Goal: Book appointment/travel/reservation

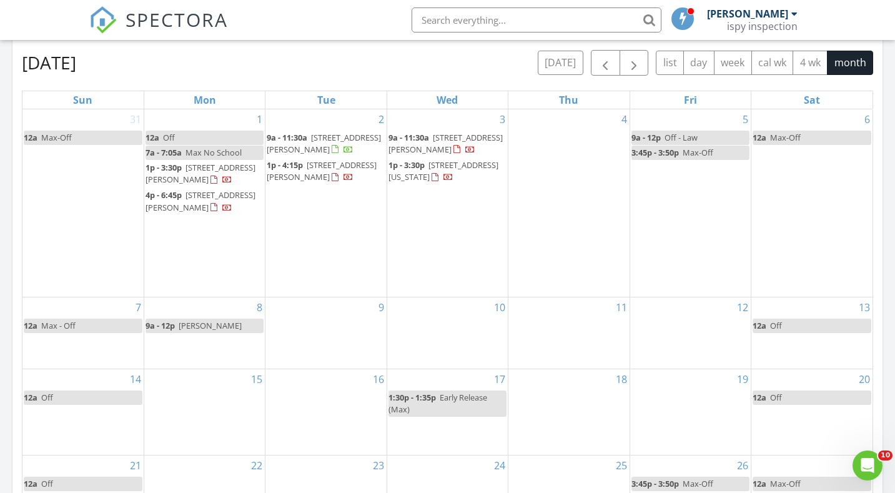
scroll to position [1137, 895]
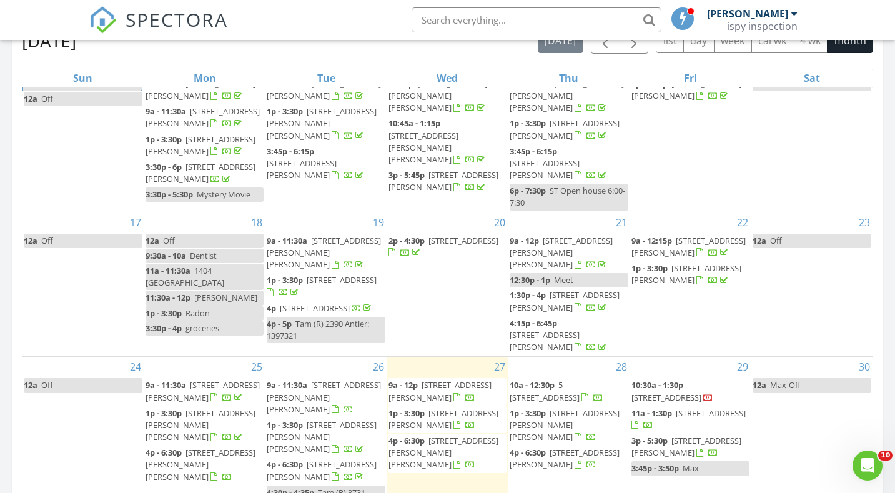
scroll to position [265, 0]
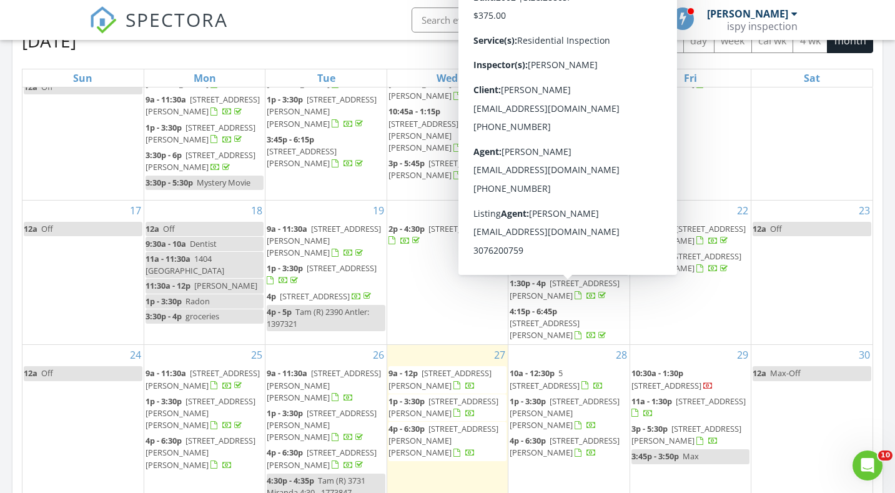
click at [697, 124] on div "15 1p - 3:45p [STREET_ADDRESS][PERSON_NAME]" at bounding box center [690, 122] width 121 height 156
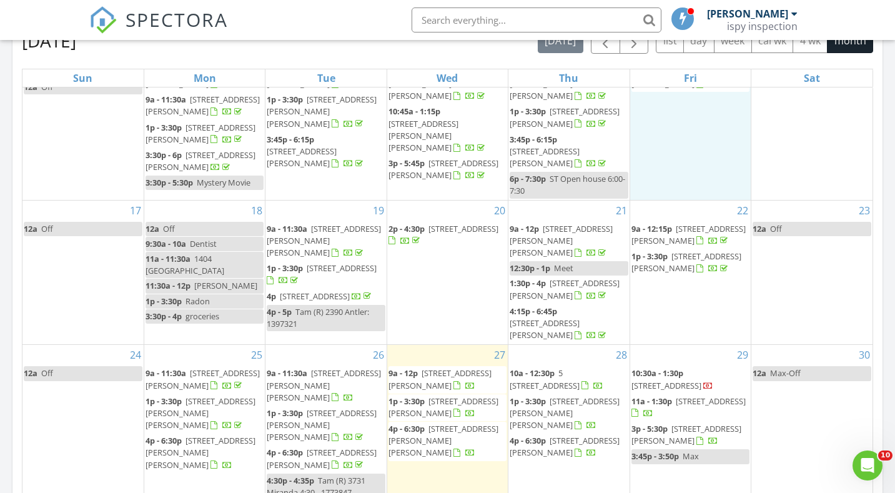
scroll to position [214, 0]
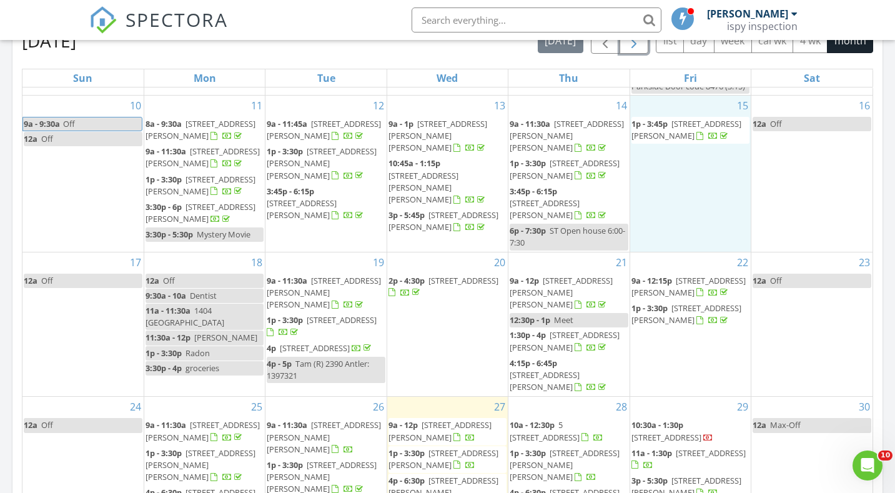
click at [629, 45] on span "button" at bounding box center [633, 41] width 15 height 15
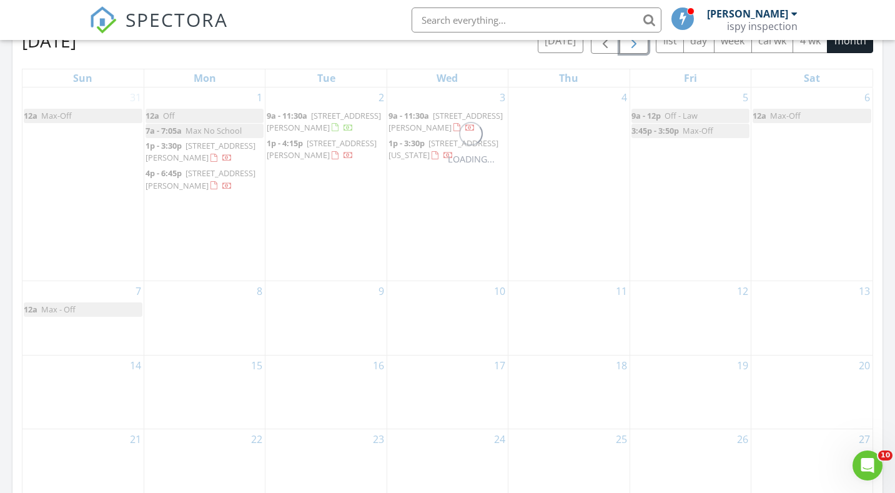
scroll to position [0, 0]
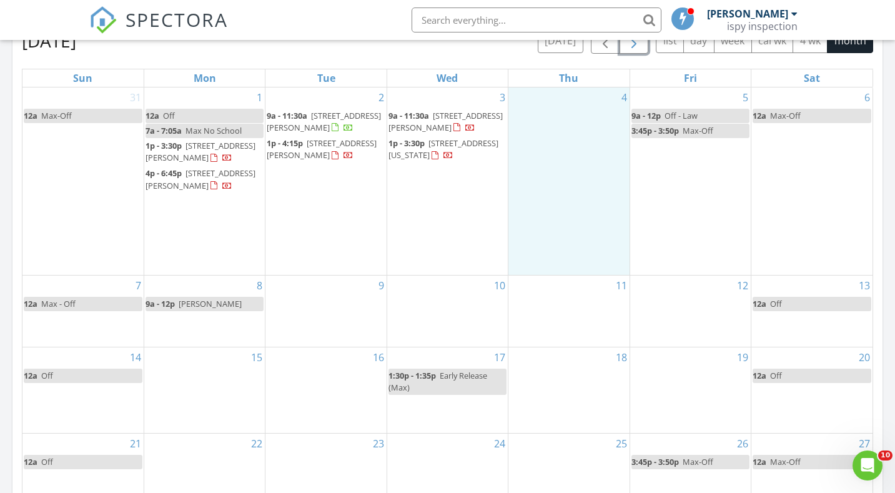
click at [589, 140] on div "4" at bounding box center [568, 180] width 121 height 187
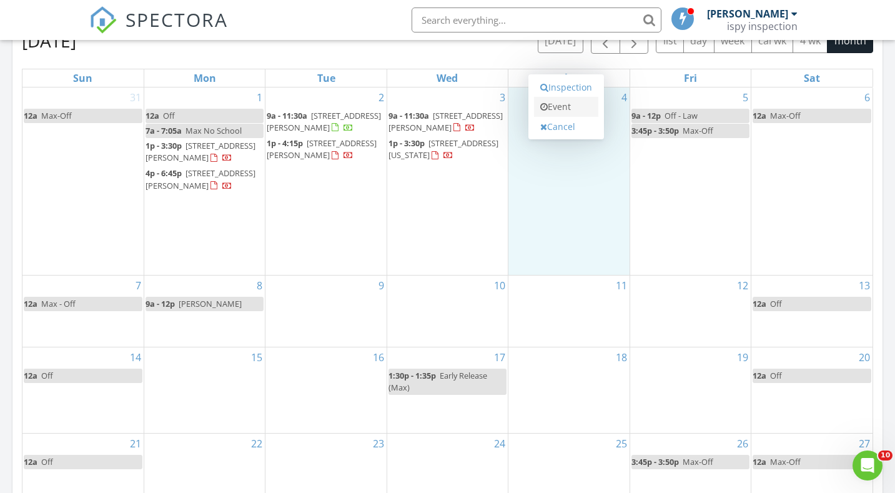
click at [571, 107] on link "Event" at bounding box center [566, 107] width 64 height 20
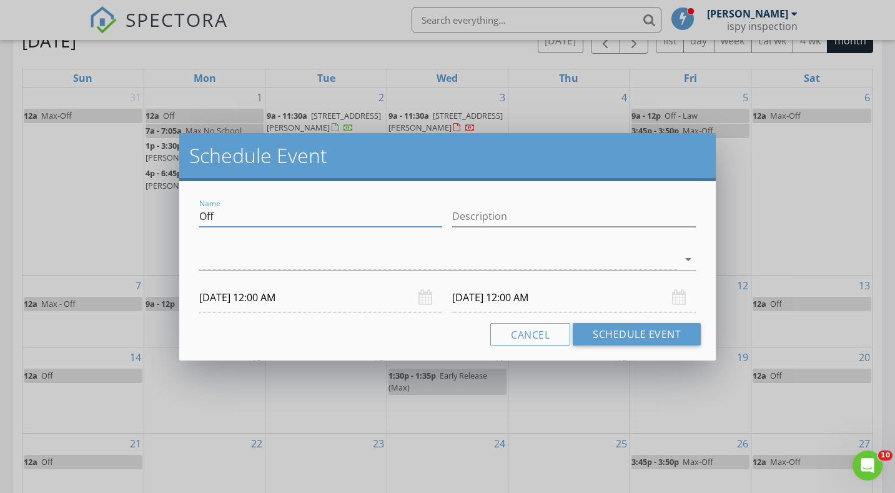
drag, startPoint x: 288, startPoint y: 215, endPoint x: 127, endPoint y: 219, distance: 161.8
click at [127, 219] on div "Schedule Event Name Off Description arrow_drop_down [DATE] 12:00 AM [DATE] 12:0…" at bounding box center [447, 246] width 895 height 493
type input "8100 Ptrarmigan"
click at [217, 302] on input "[DATE] 12:00 AM" at bounding box center [321, 297] width 244 height 31
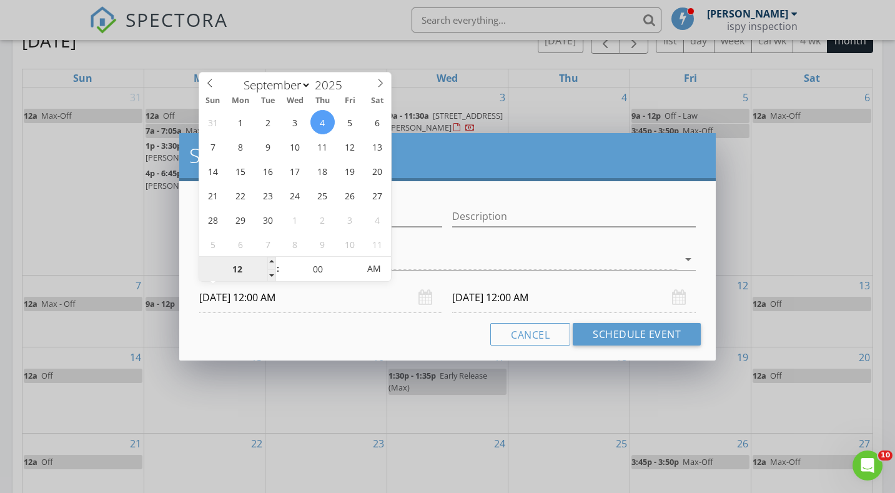
click at [266, 259] on input "12" at bounding box center [237, 269] width 77 height 25
type input "01"
type input "[DATE] 1:00 AM"
click at [267, 259] on span at bounding box center [271, 263] width 9 height 12
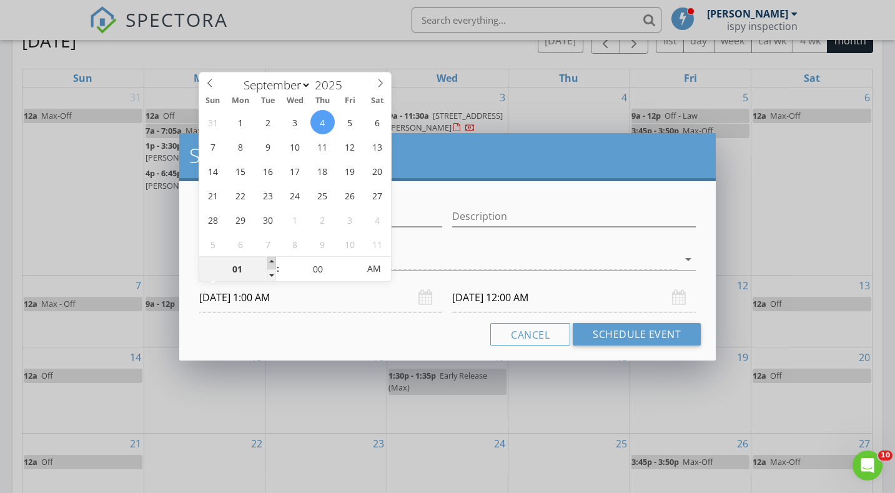
type input "01"
type input "[DATE] 1:00 AM"
type input "02"
type input "[DATE] 2:00 AM"
click at [267, 259] on span at bounding box center [271, 263] width 9 height 12
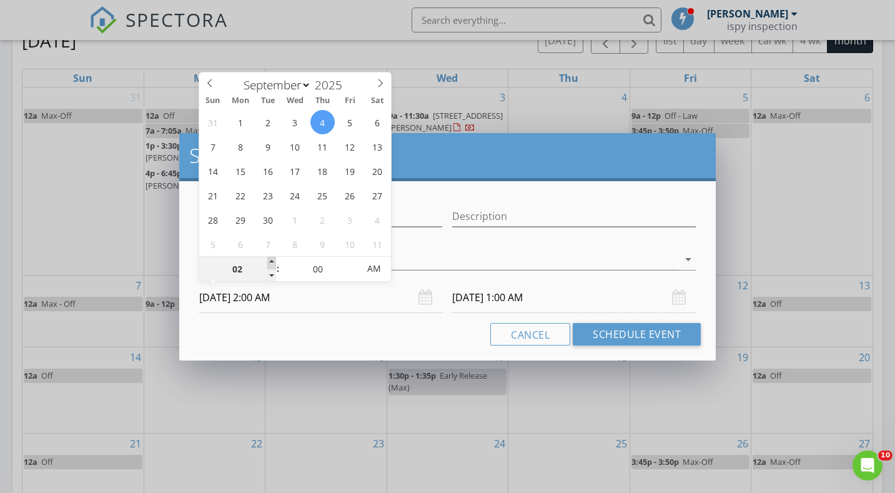
type input "03"
type input "[DATE] 3:00 AM"
click at [267, 259] on span at bounding box center [271, 263] width 9 height 12
type input "04"
type input "[DATE] 4:00 AM"
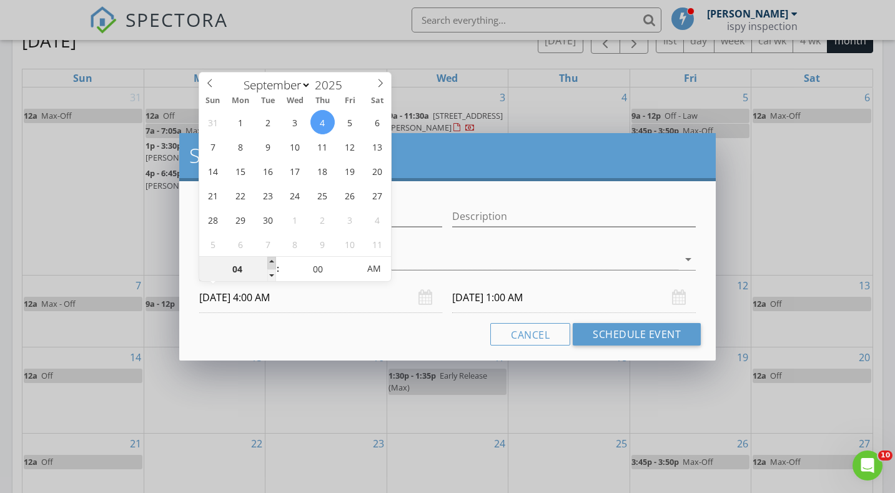
click at [267, 259] on span at bounding box center [271, 263] width 9 height 12
type input "05"
type input "[DATE] 5:00 AM"
click at [267, 259] on span at bounding box center [271, 263] width 9 height 12
type input "05"
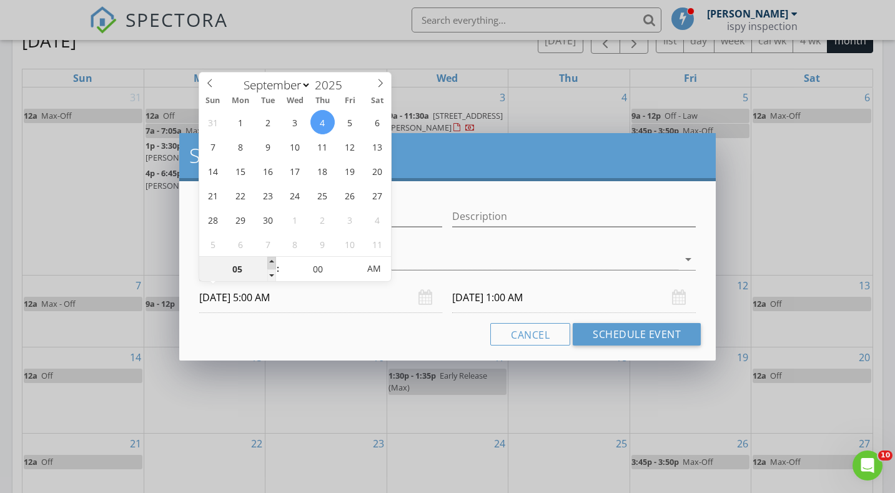
type input "[DATE] 5:00 AM"
type input "06"
type input "[DATE] 6:00 AM"
click at [267, 259] on span at bounding box center [271, 263] width 9 height 12
type input "07"
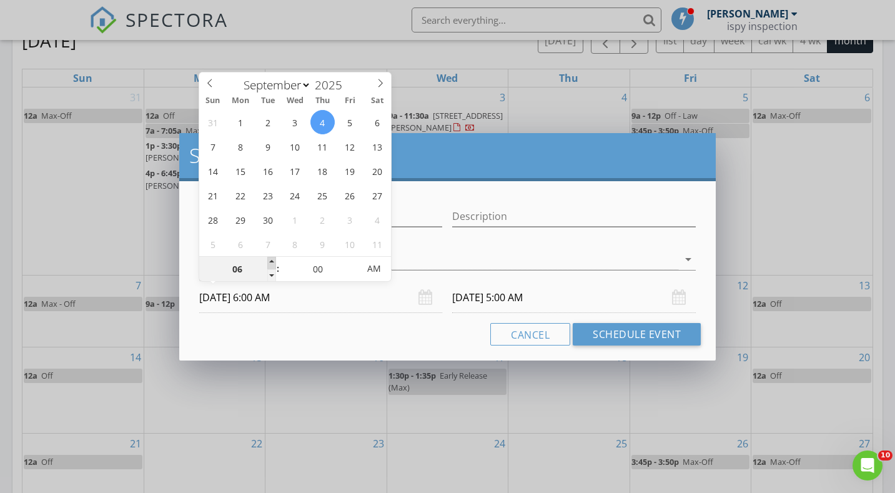
type input "[DATE] 7:00 AM"
click at [267, 259] on span at bounding box center [271, 263] width 9 height 12
type input "08"
type input "[DATE] 8:00 AM"
click at [267, 259] on span at bounding box center [271, 263] width 9 height 12
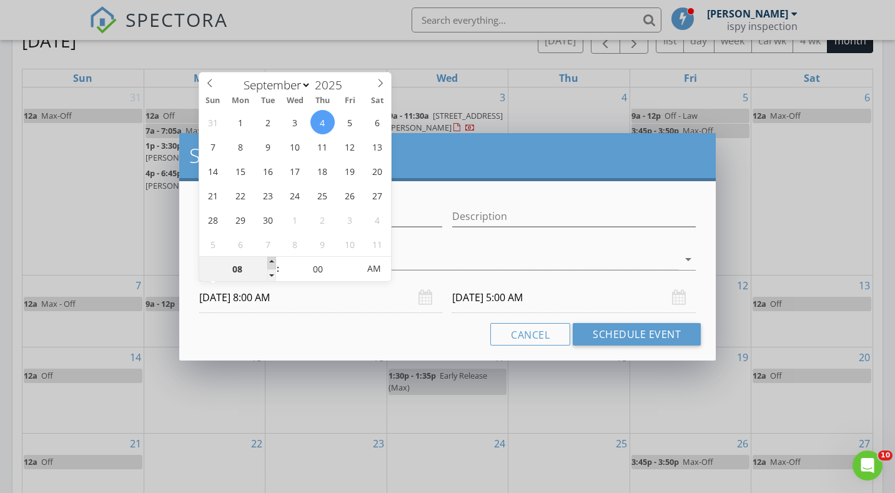
type input "08"
type input "[DATE] 8:00 AM"
type input "09"
type input "[DATE] 9:00 AM"
click at [267, 259] on span at bounding box center [271, 263] width 9 height 12
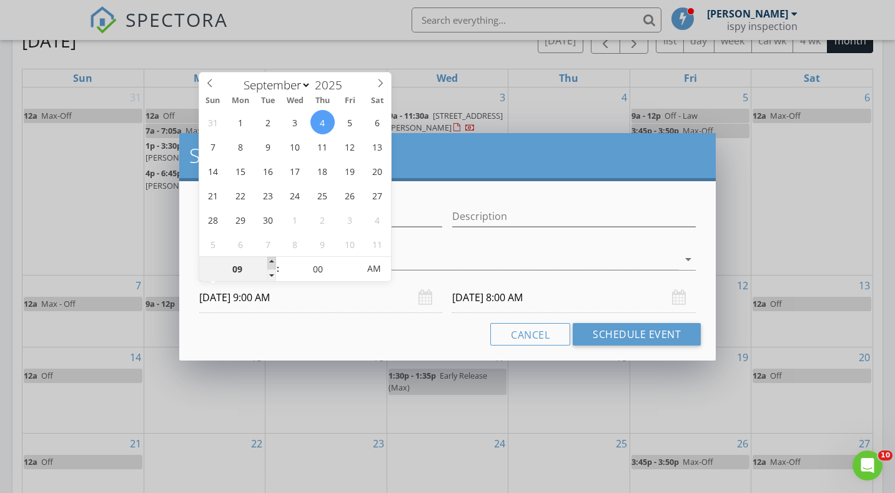
type input "09"
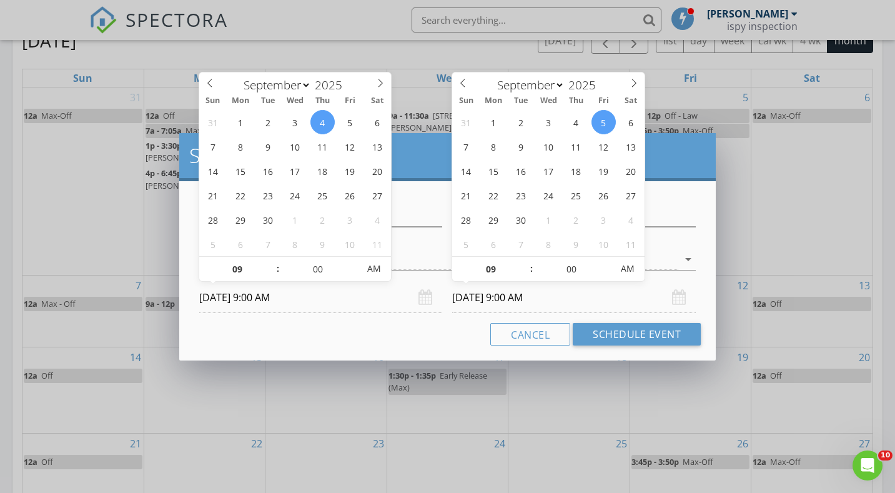
click at [491, 303] on input "[DATE] 9:00 AM" at bounding box center [574, 297] width 244 height 31
type input "[DATE] 9:00 AM"
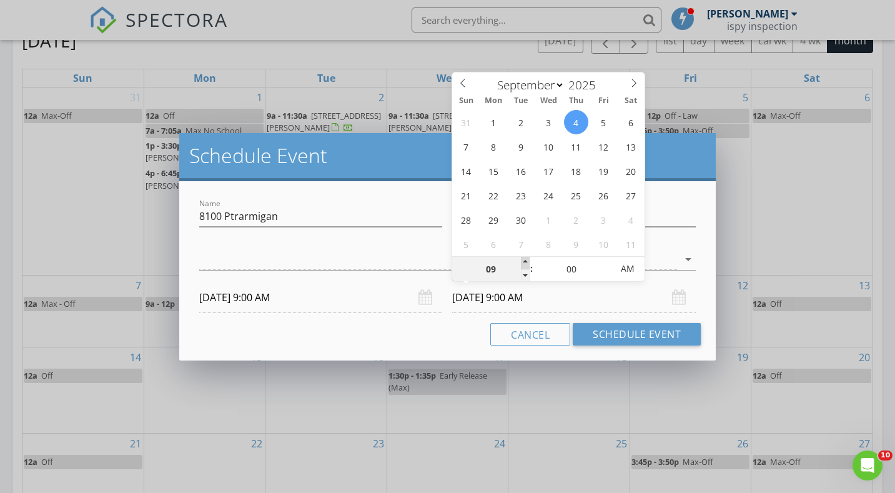
type input "10"
type input "[DATE] 10:00 AM"
click at [525, 259] on span at bounding box center [525, 263] width 9 height 12
type input "11"
type input "[DATE] 11:00 AM"
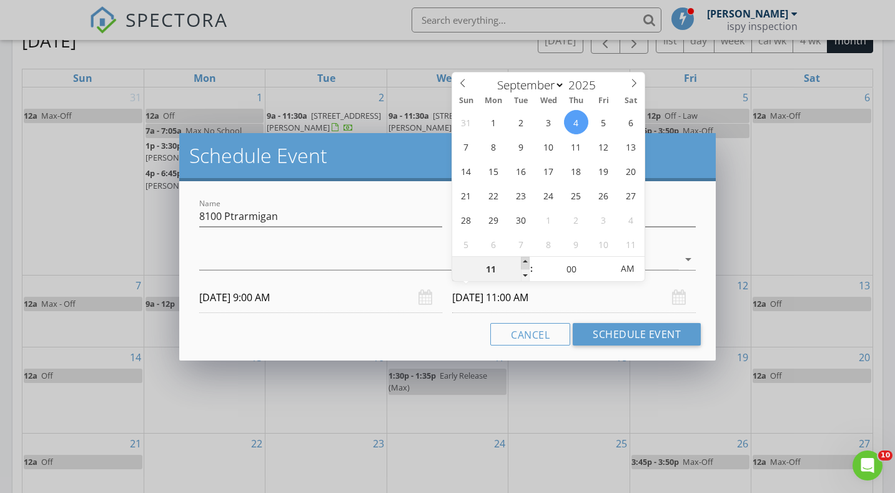
click at [525, 259] on span at bounding box center [525, 263] width 9 height 12
type input "12"
type input "[DATE] 12:00 PM"
click at [525, 259] on span at bounding box center [525, 263] width 9 height 12
click at [390, 268] on div at bounding box center [439, 259] width 480 height 21
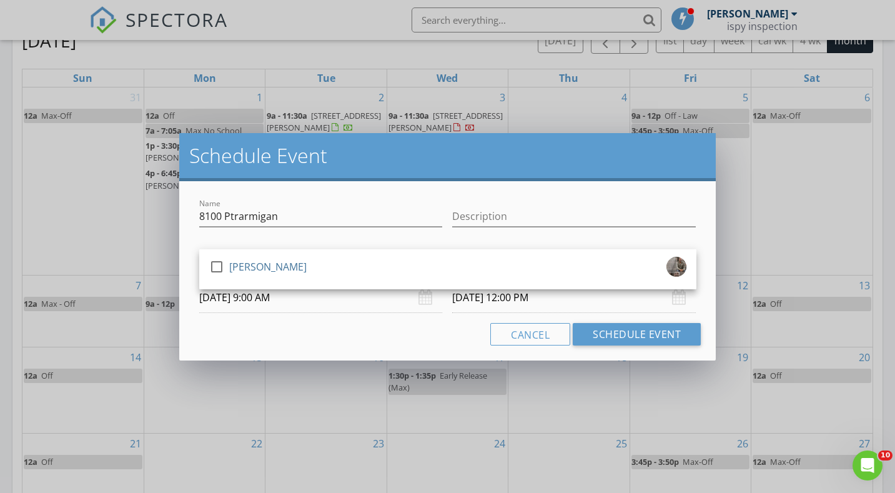
click at [390, 268] on div "check_box_outline_blank [PERSON_NAME]" at bounding box center [447, 269] width 477 height 25
click at [604, 330] on button "Schedule Event" at bounding box center [637, 334] width 128 height 22
